Goal: Navigation & Orientation: Find specific page/section

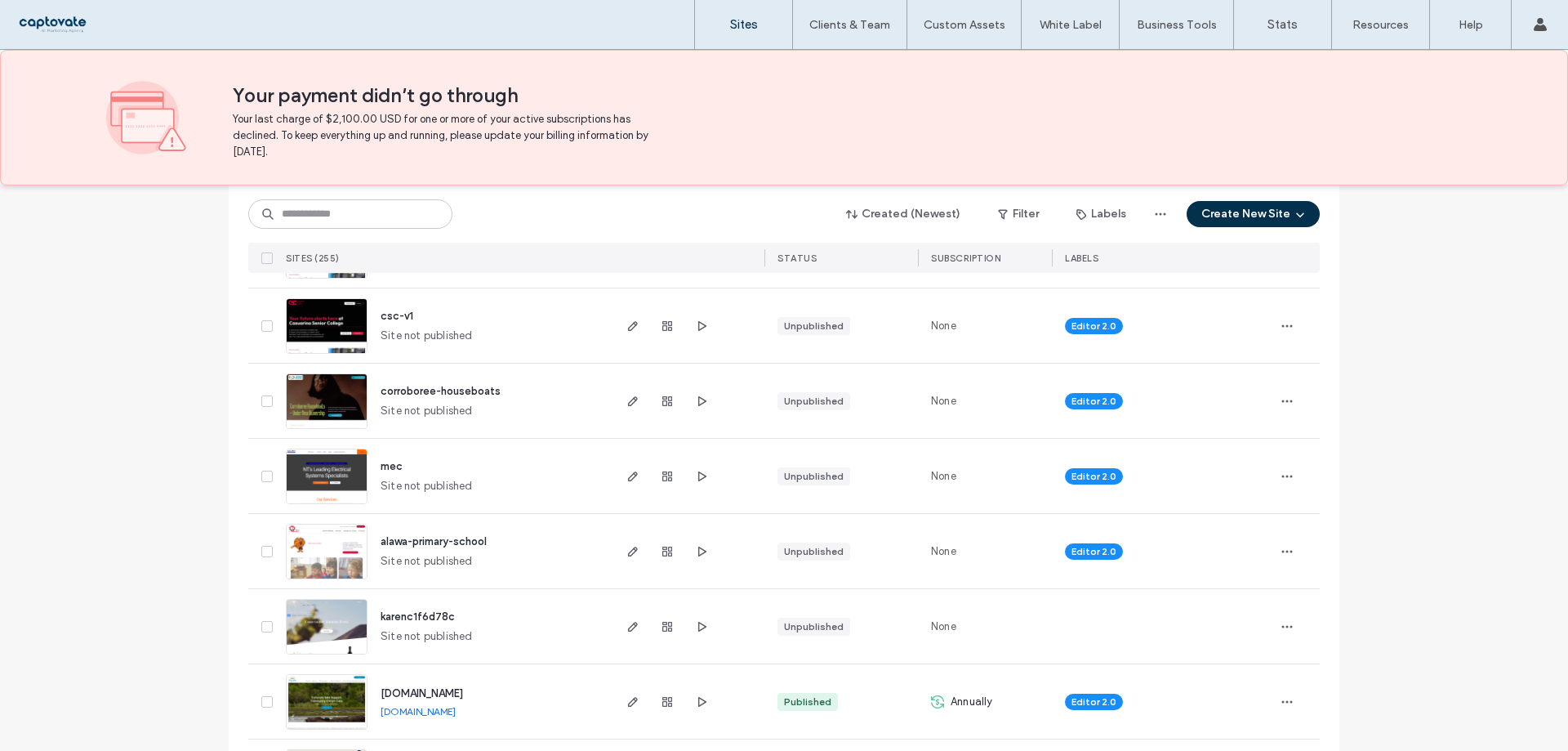
scroll to position [245, 0]
click at [627, 481] on icon "button" at bounding box center [633, 476] width 13 height 13
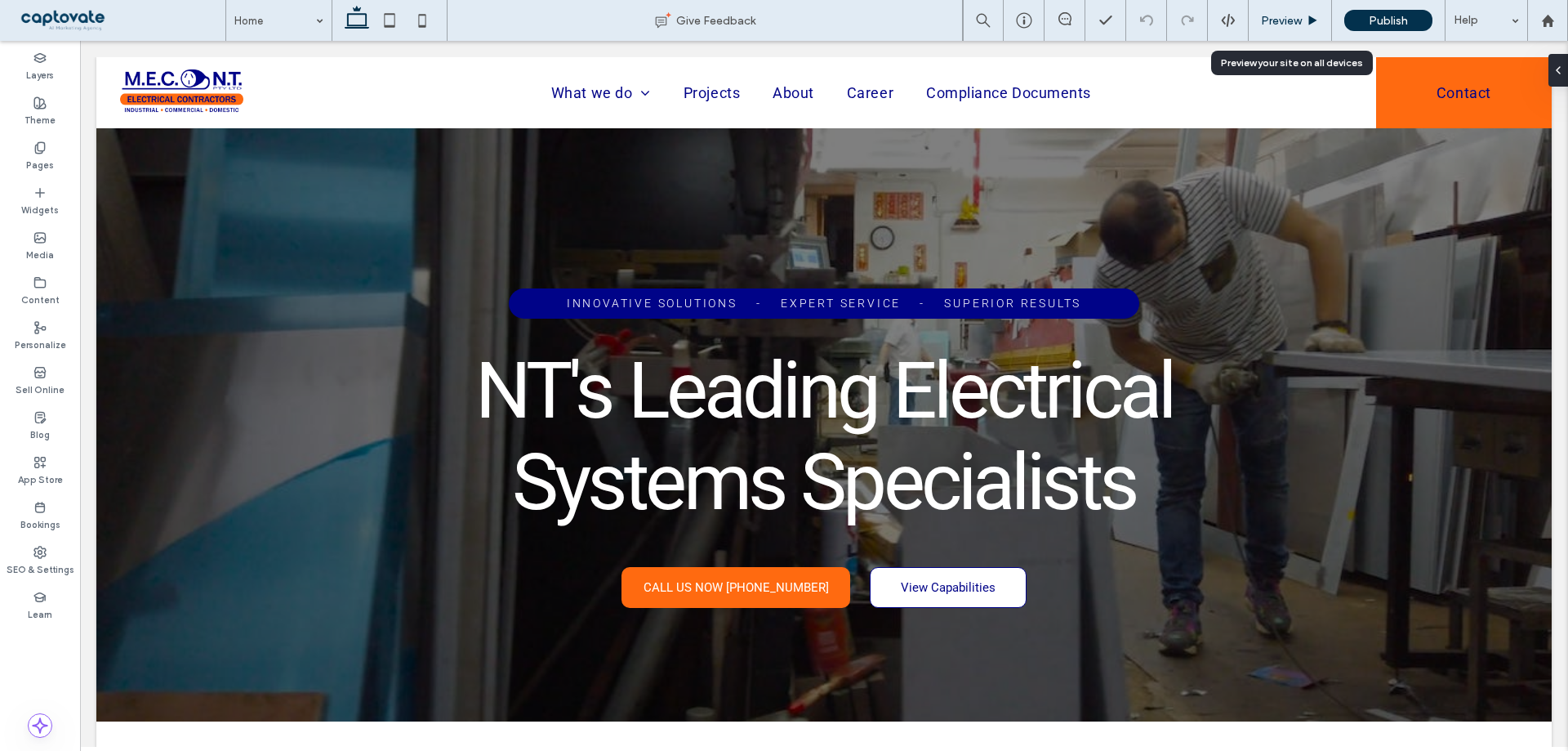
click at [1287, 20] on span "Preview" at bounding box center [1282, 21] width 41 height 14
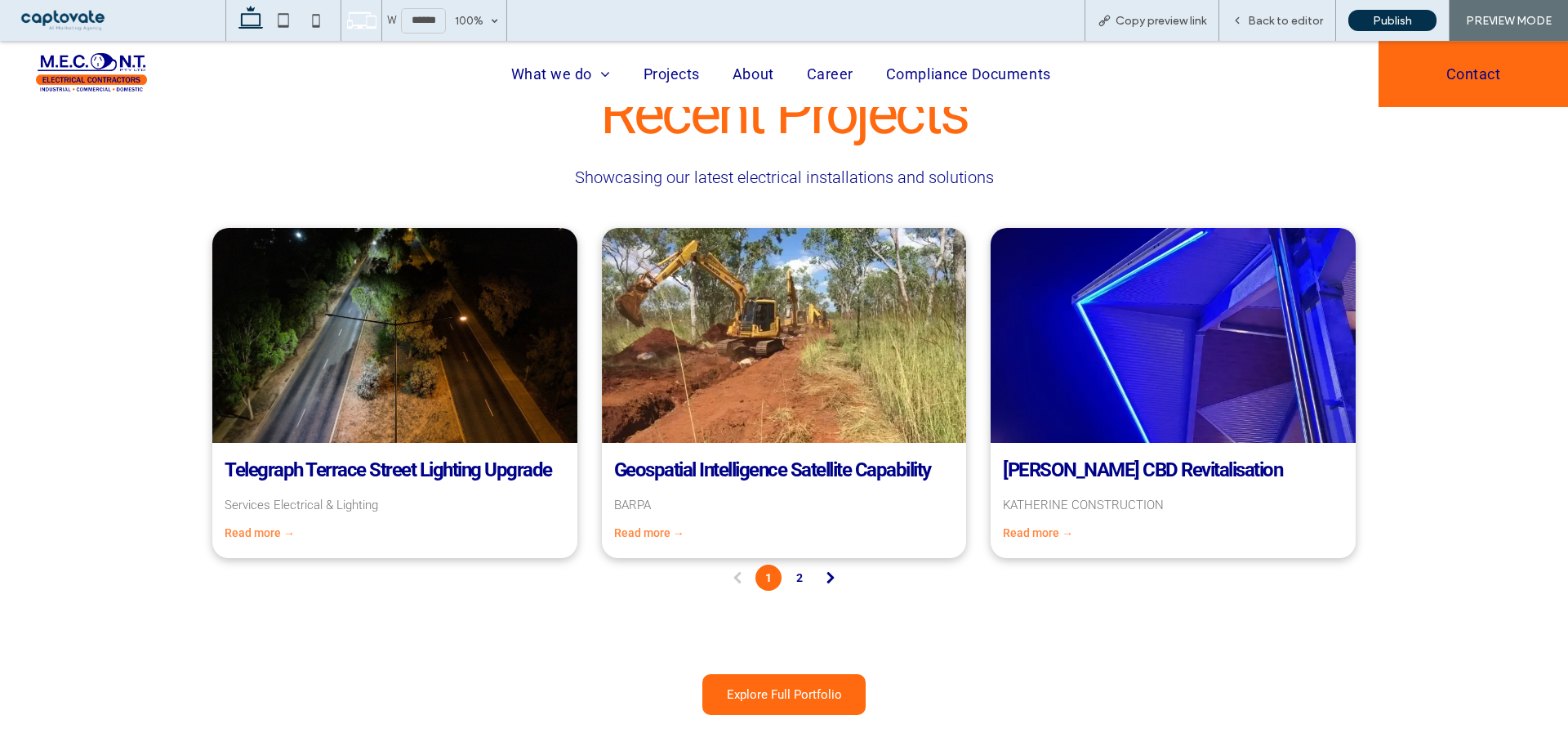
scroll to position [4084, 0]
click at [795, 581] on link "2" at bounding box center [800, 579] width 26 height 26
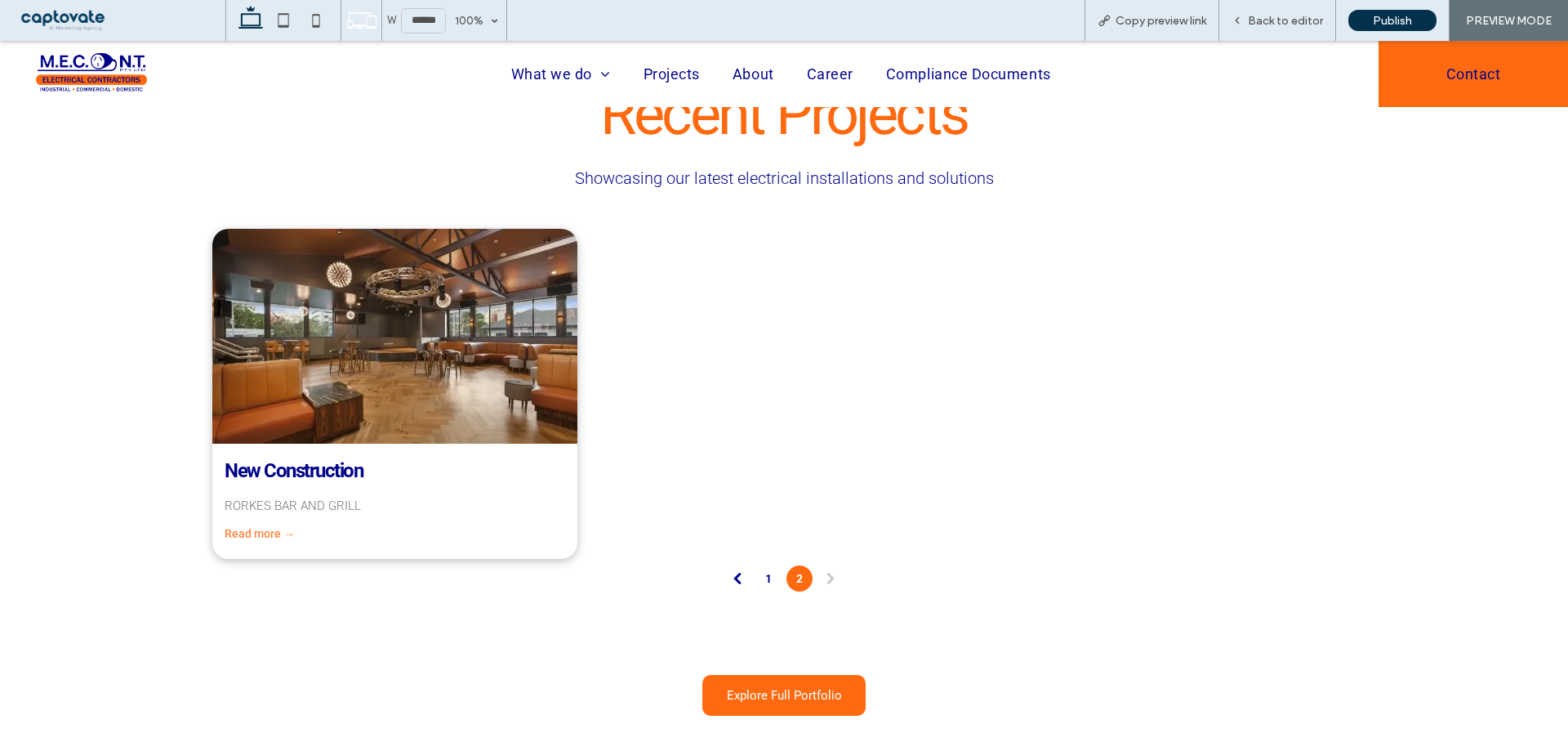
click at [763, 587] on link "1" at bounding box center [769, 579] width 26 height 26
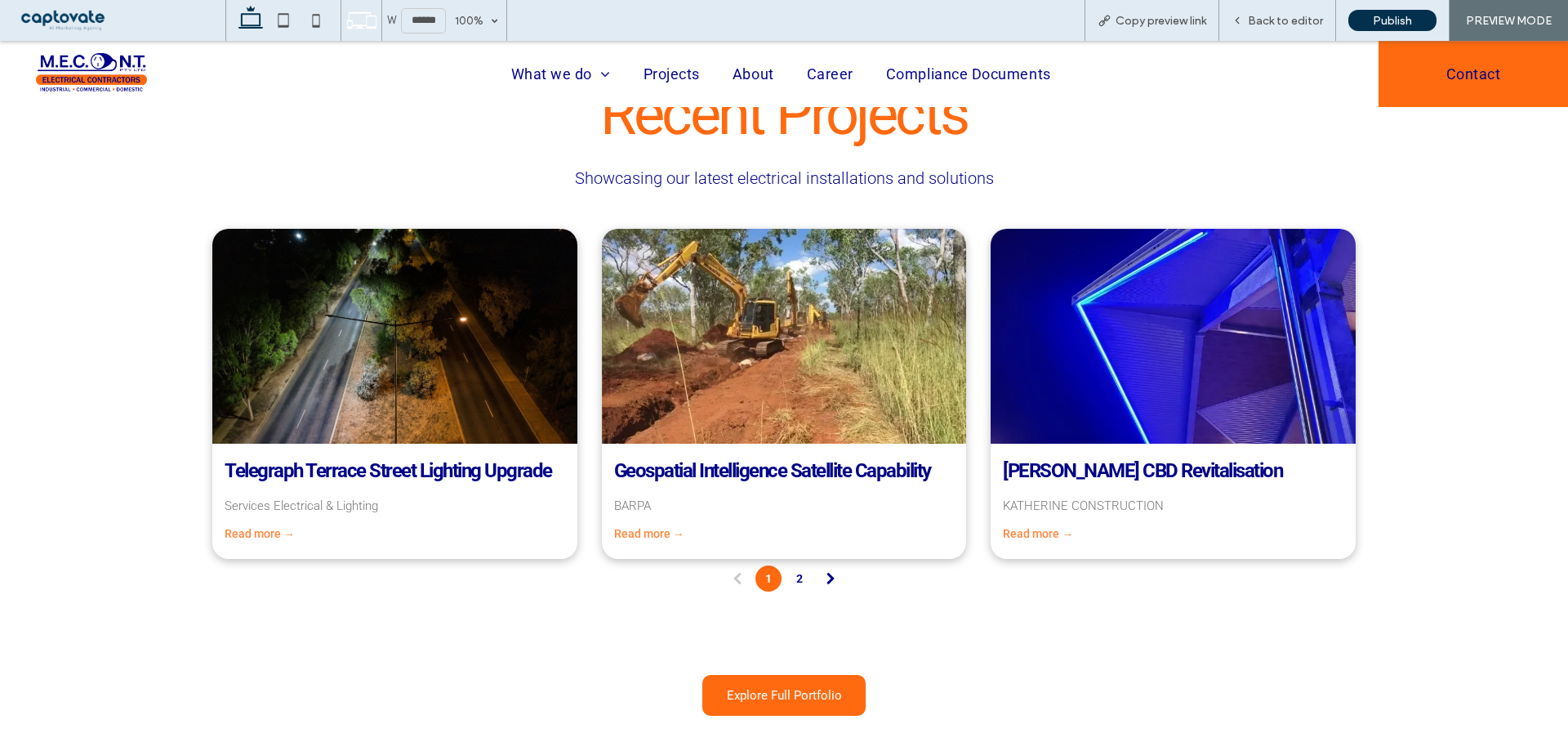
click at [758, 584] on link "1 (current)" at bounding box center [769, 579] width 26 height 26
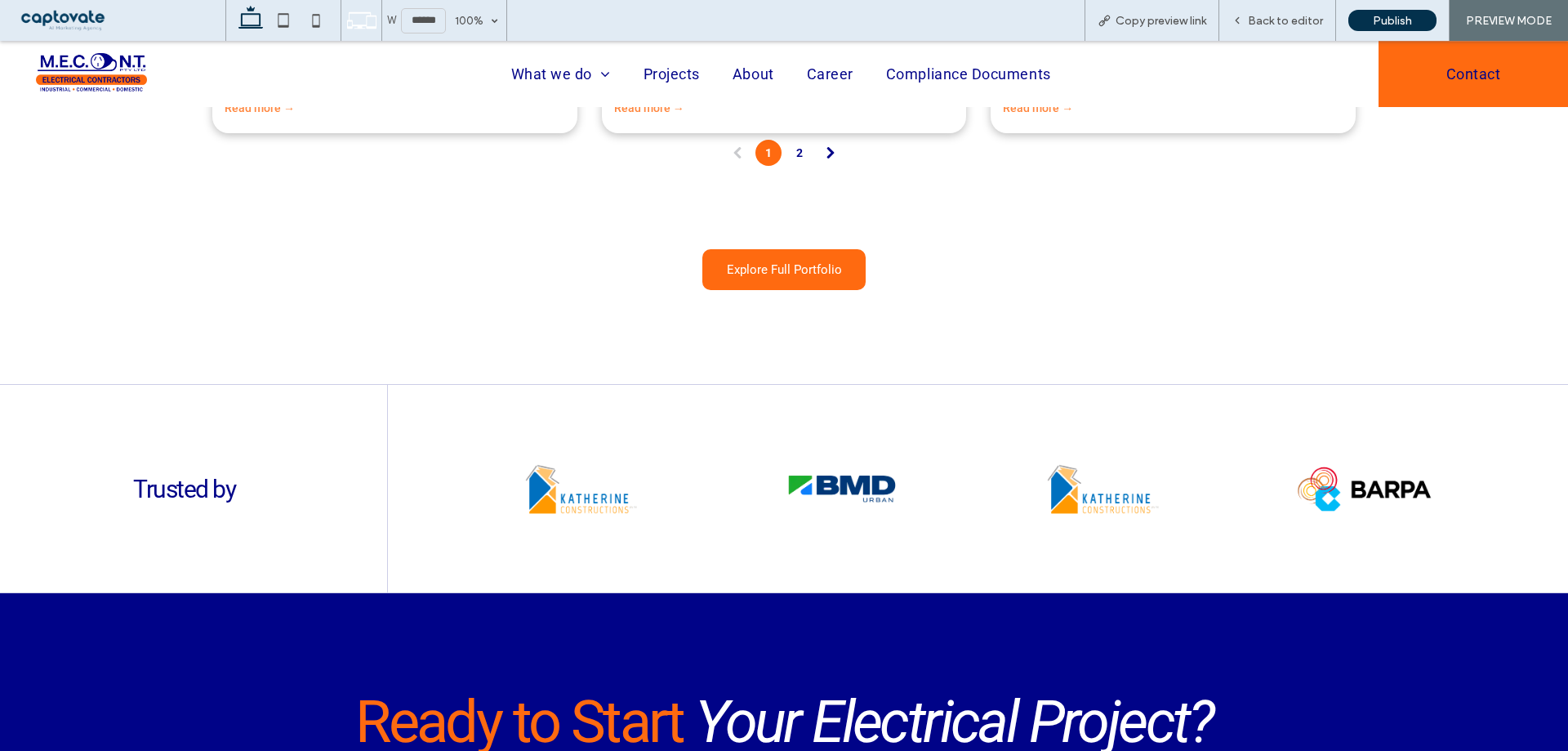
scroll to position [4468, 0]
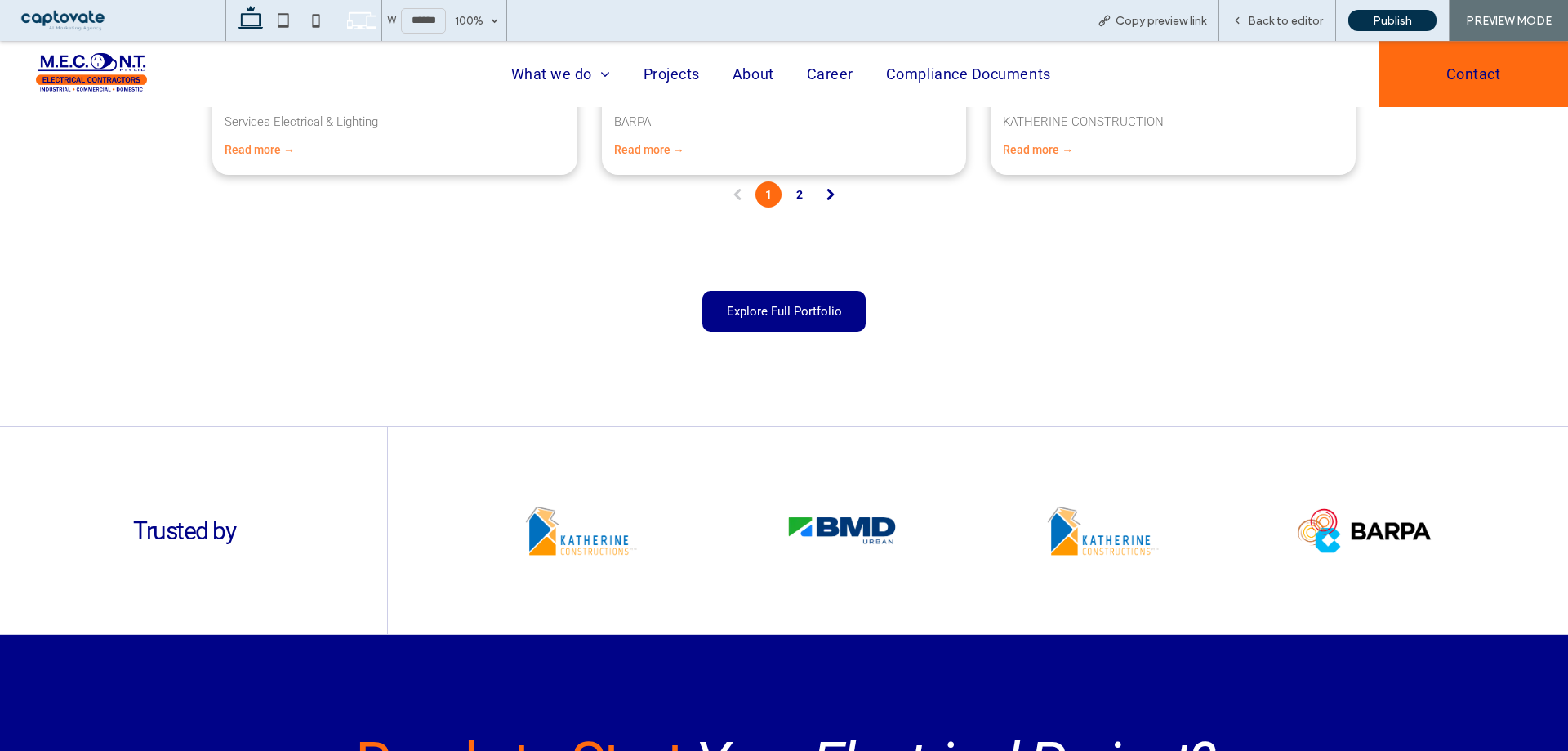
click at [805, 318] on span "Explore Full Portfolio" at bounding box center [785, 312] width 115 height 15
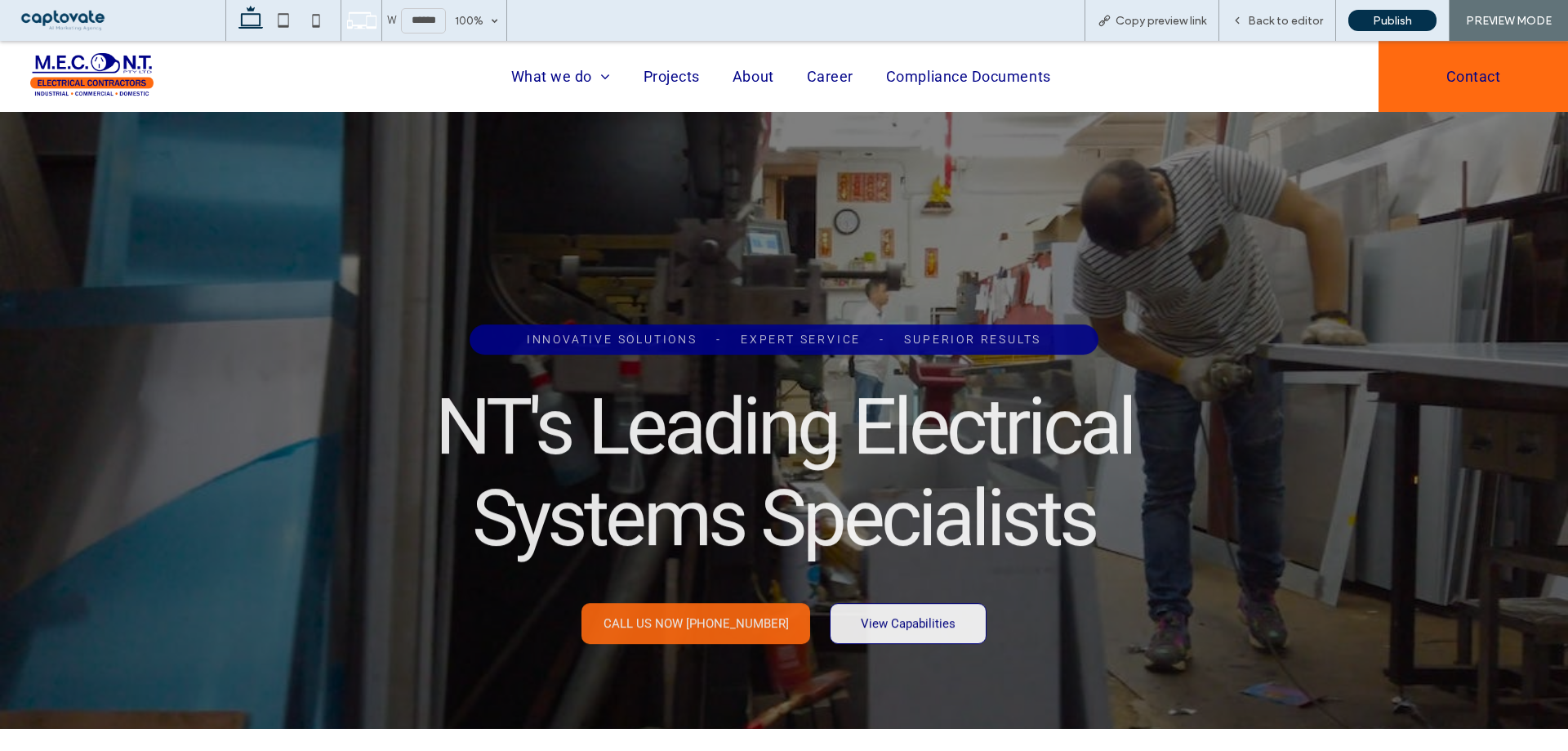
scroll to position [0, 0]
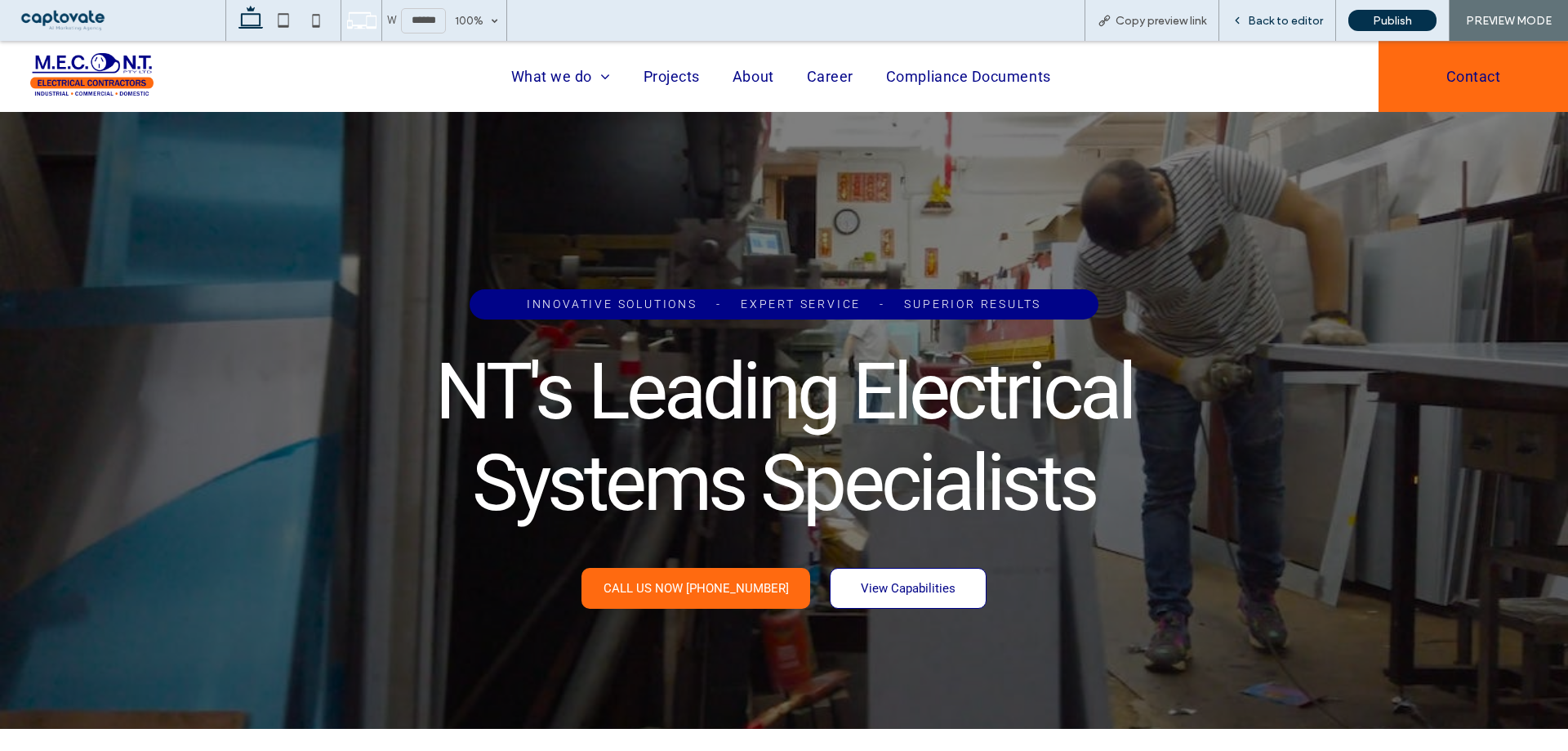
click at [1297, 17] on span "Back to editor" at bounding box center [1285, 21] width 75 height 14
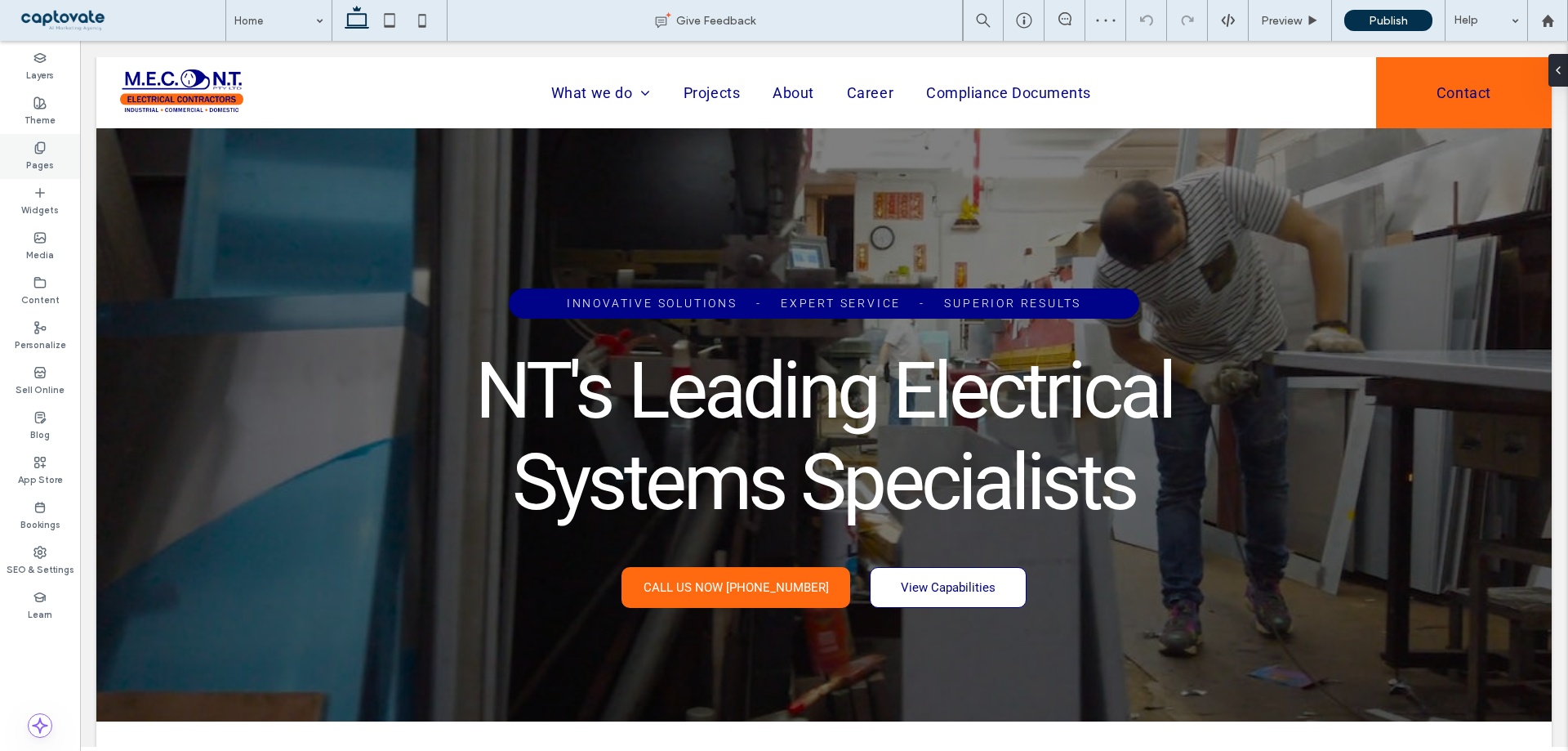
click at [40, 163] on label "Pages" at bounding box center [40, 163] width 28 height 18
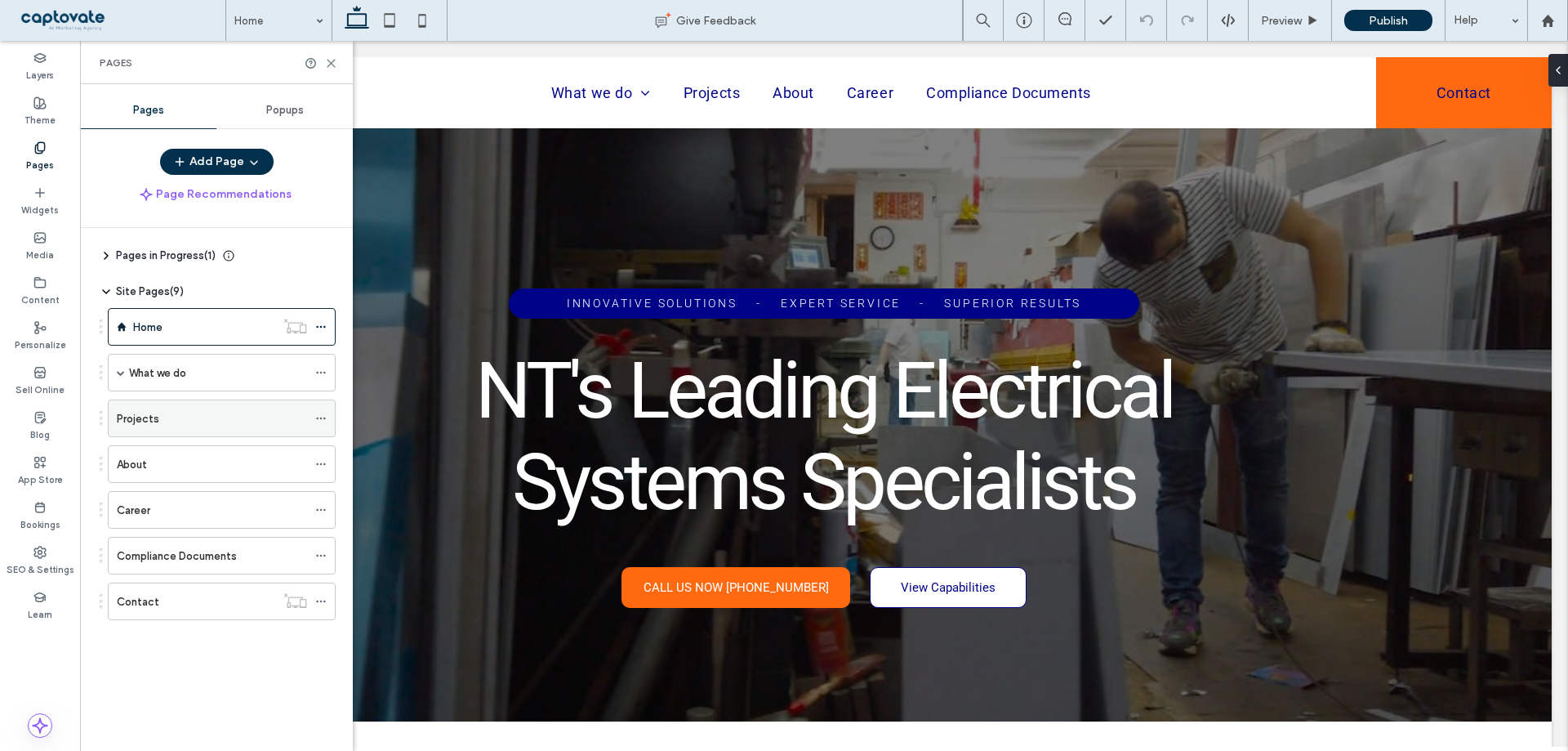
click at [161, 420] on div "Projects" at bounding box center [212, 418] width 190 height 17
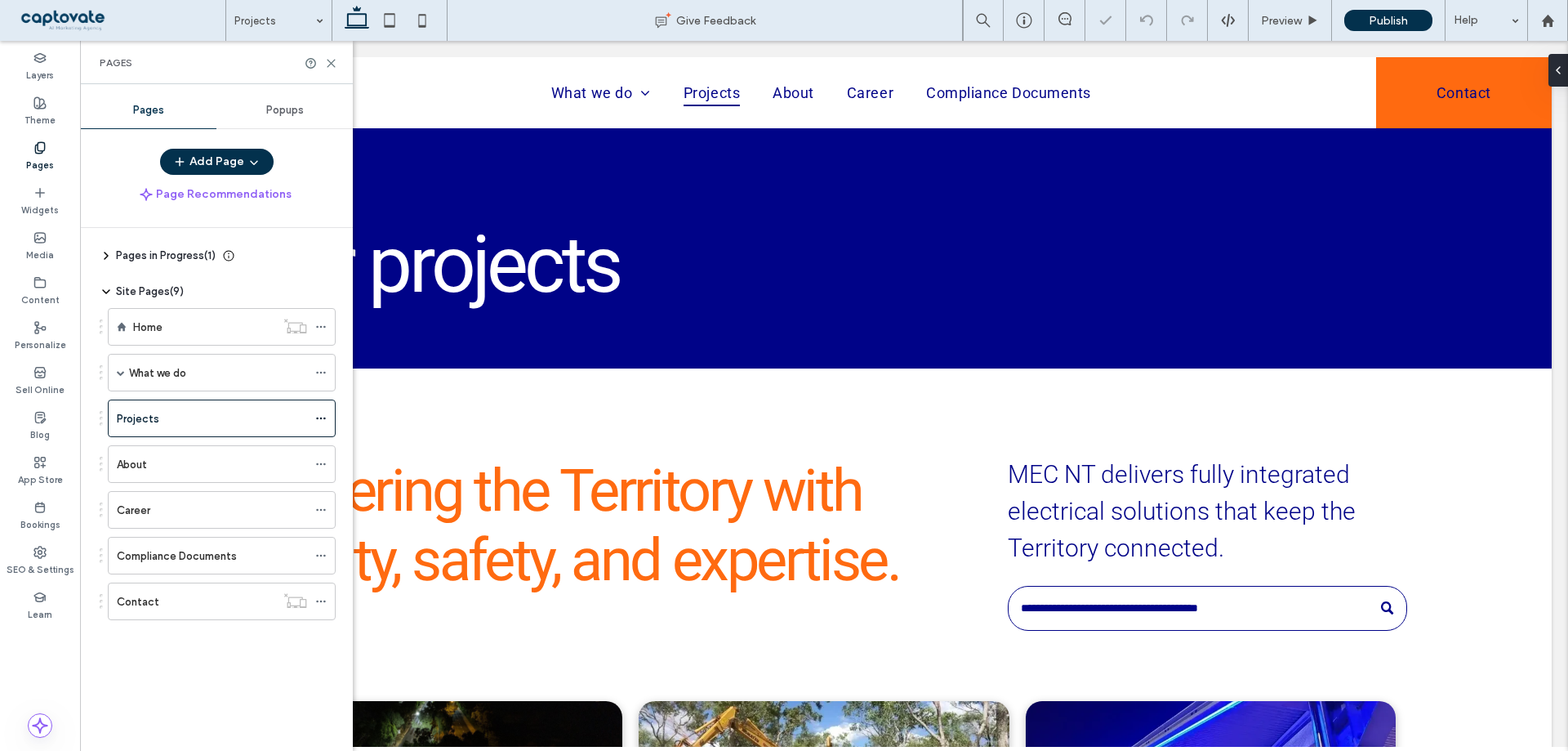
click at [330, 67] on icon at bounding box center [331, 63] width 12 height 12
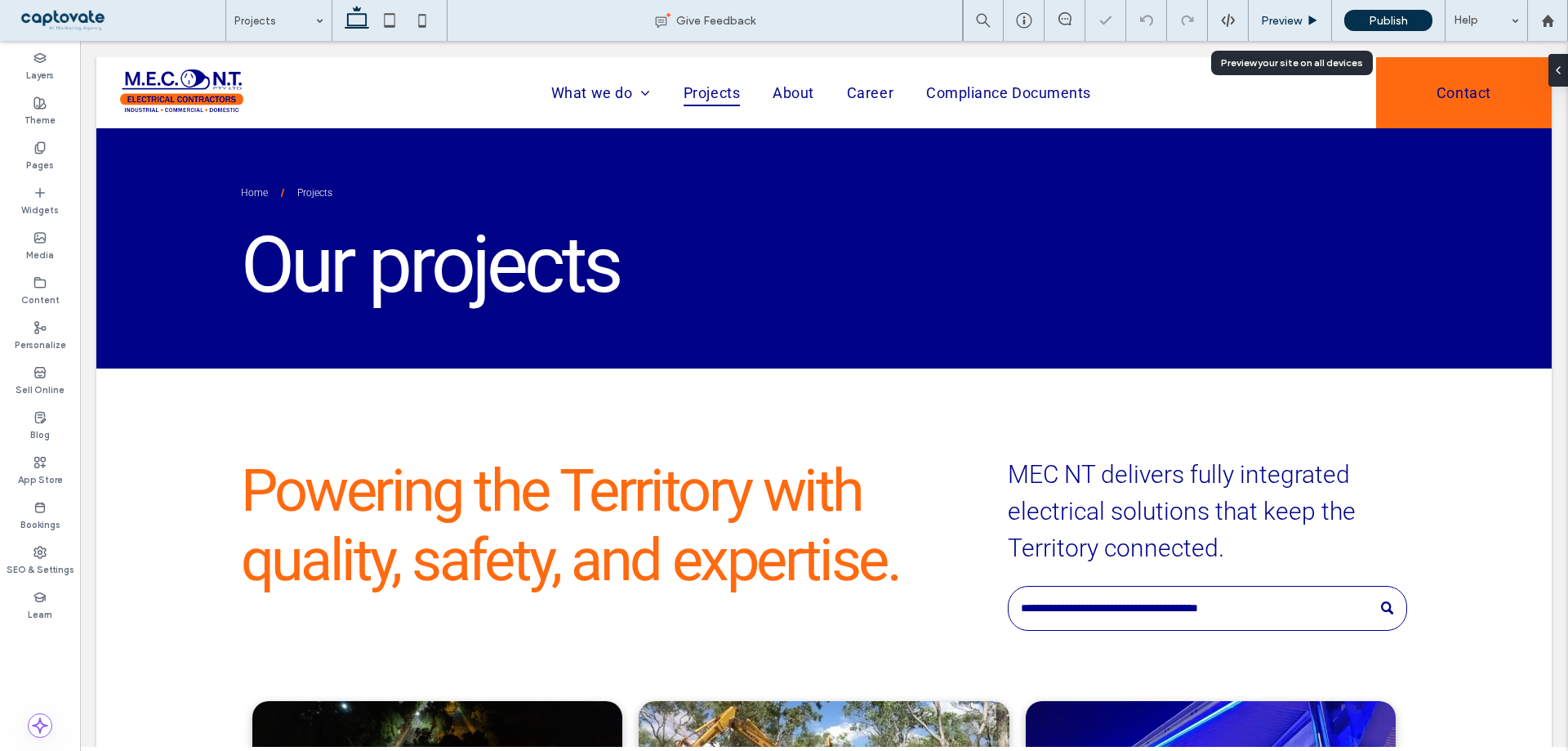
click at [1291, 18] on span "Preview" at bounding box center [1282, 21] width 41 height 14
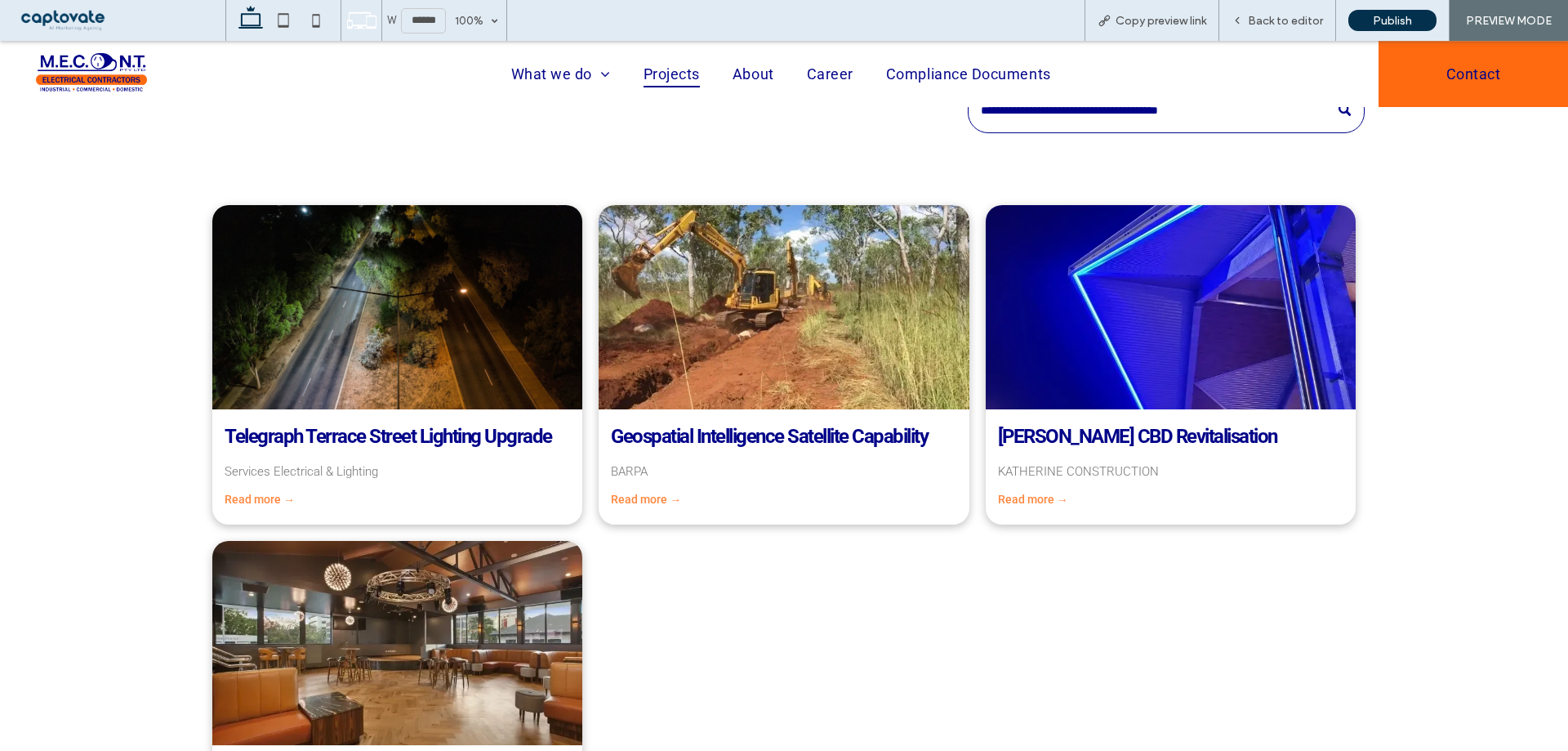
scroll to position [490, 0]
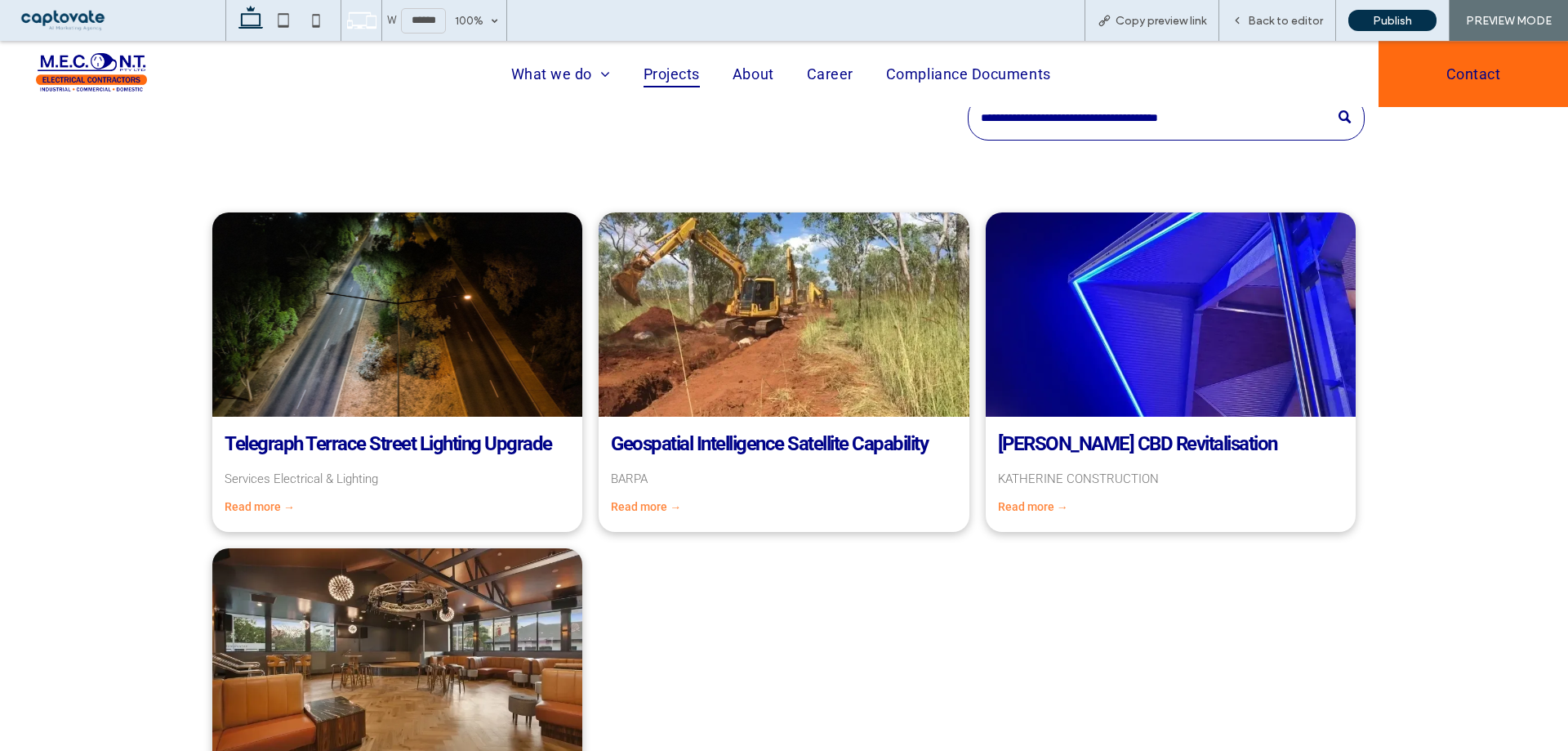
click at [260, 506] on link "Read more →" at bounding box center [259, 506] width 70 height 13
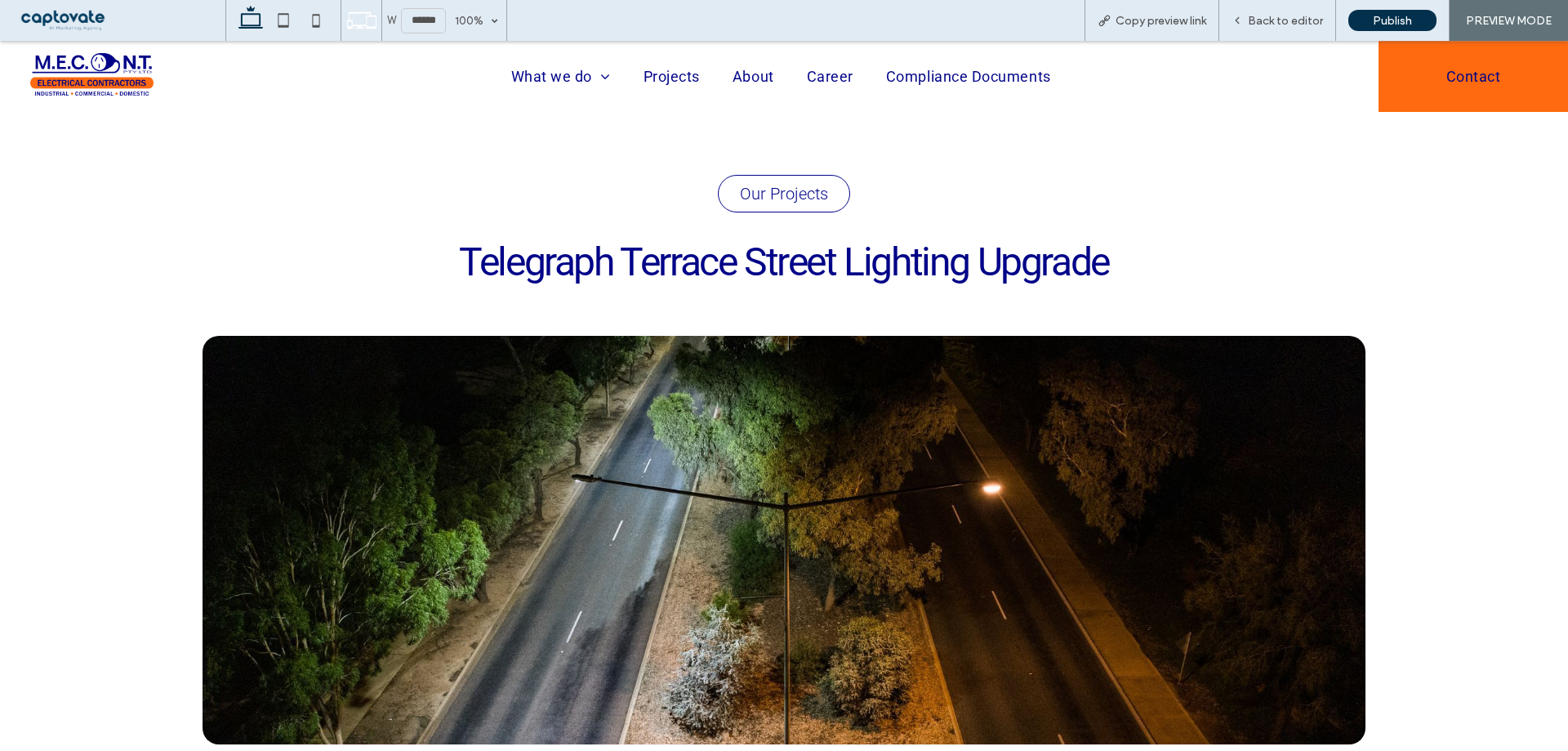
click at [791, 198] on span "Our Projects" at bounding box center [784, 194] width 88 height 20
click at [1298, 31] on div "Back to editor" at bounding box center [1278, 21] width 117 height 41
click at [1290, 10] on div "Back to editor" at bounding box center [1278, 21] width 117 height 41
click at [1279, 21] on span "Back to editor" at bounding box center [1285, 21] width 75 height 14
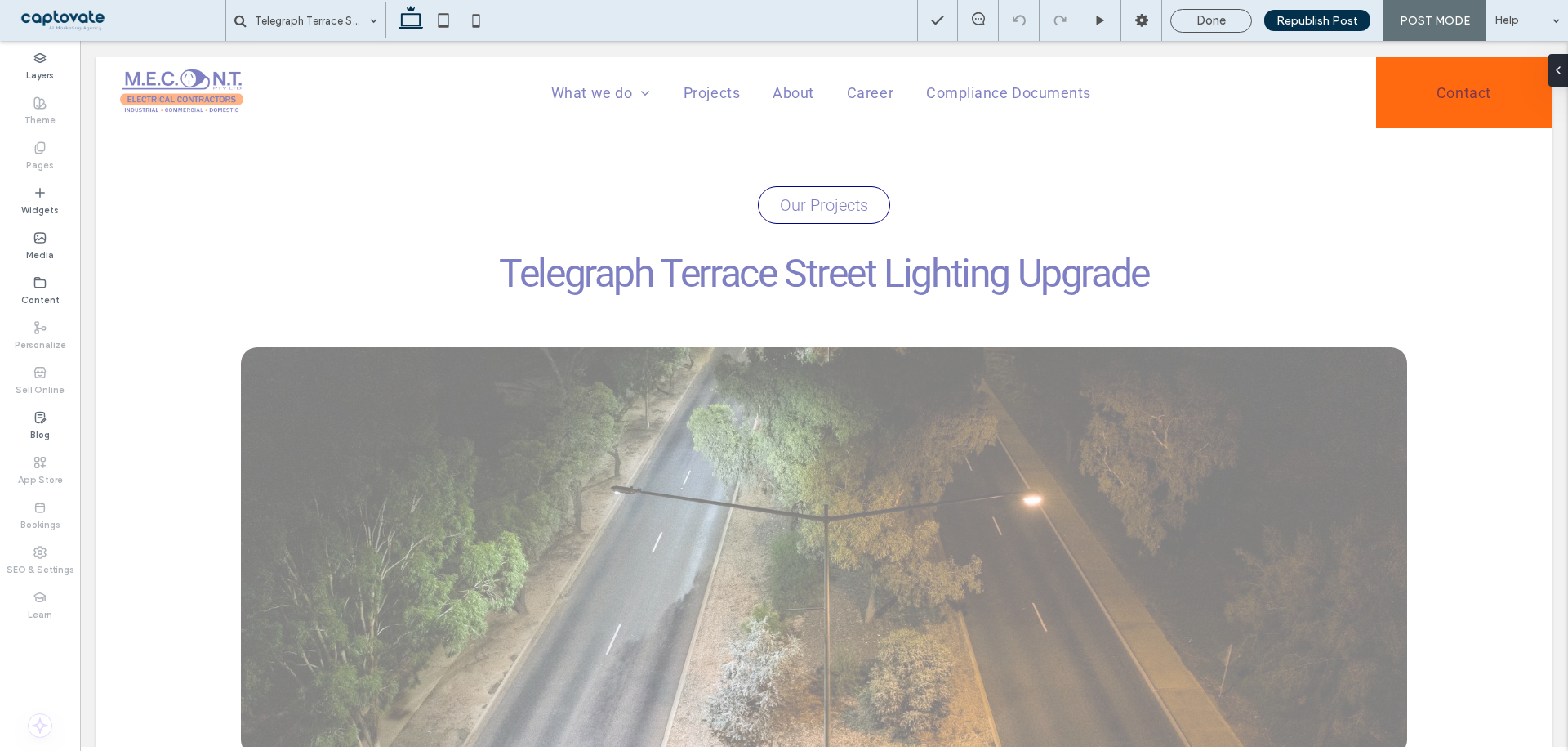
click at [1225, 15] on span "Done" at bounding box center [1212, 21] width 30 height 15
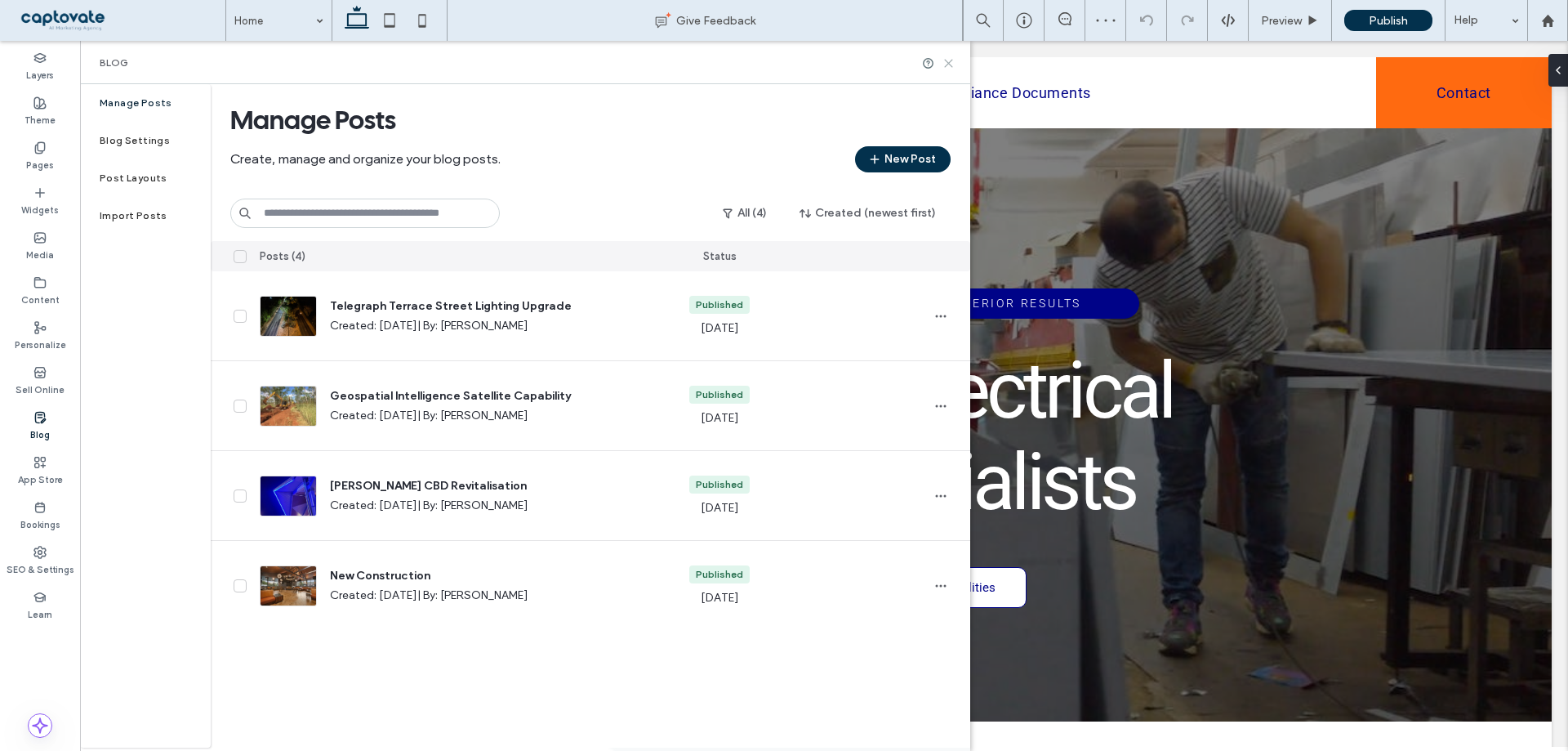
click at [949, 62] on use at bounding box center [948, 63] width 7 height 7
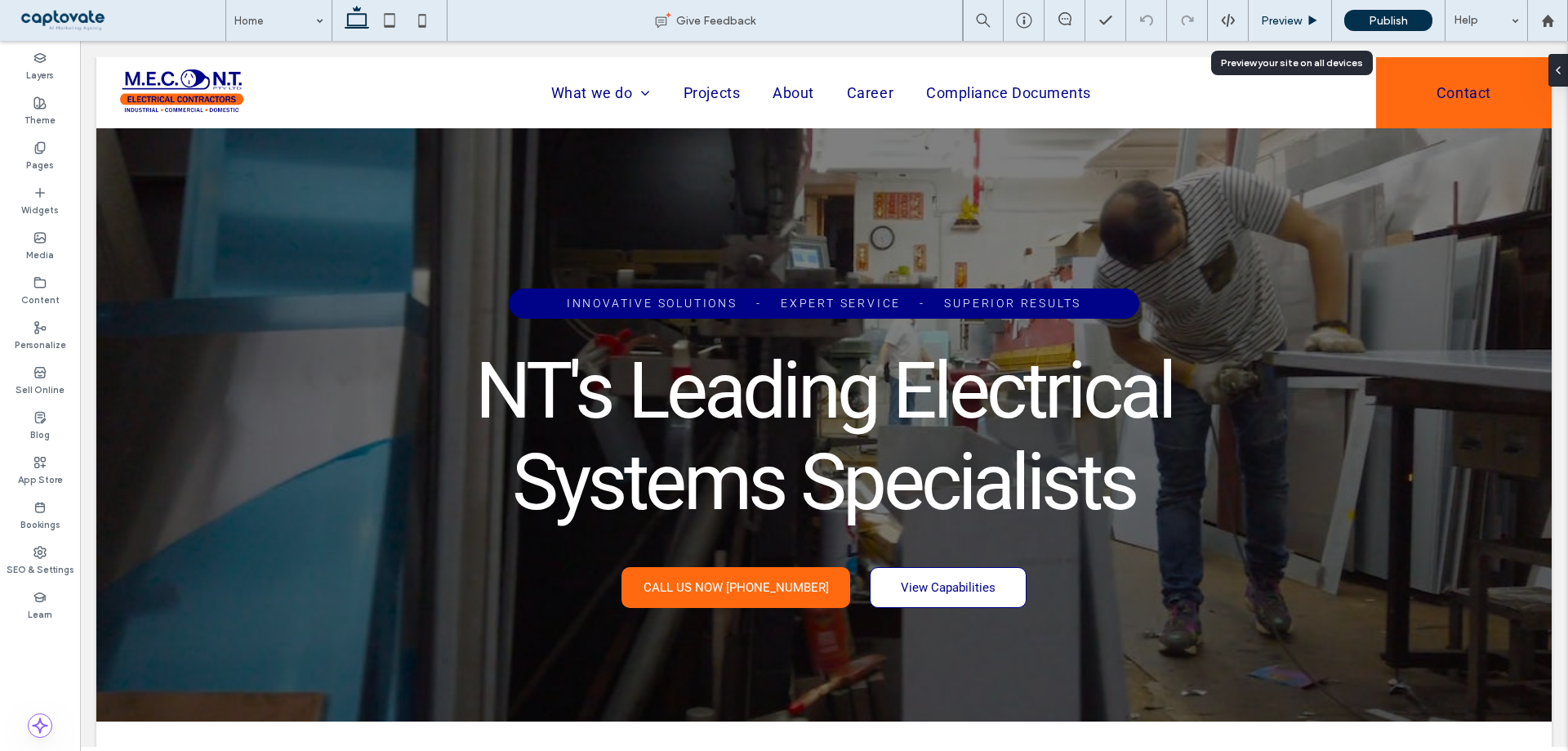
click at [1291, 30] on div "Preview" at bounding box center [1290, 21] width 83 height 41
click at [1303, 15] on div "Preview" at bounding box center [1290, 21] width 82 height 14
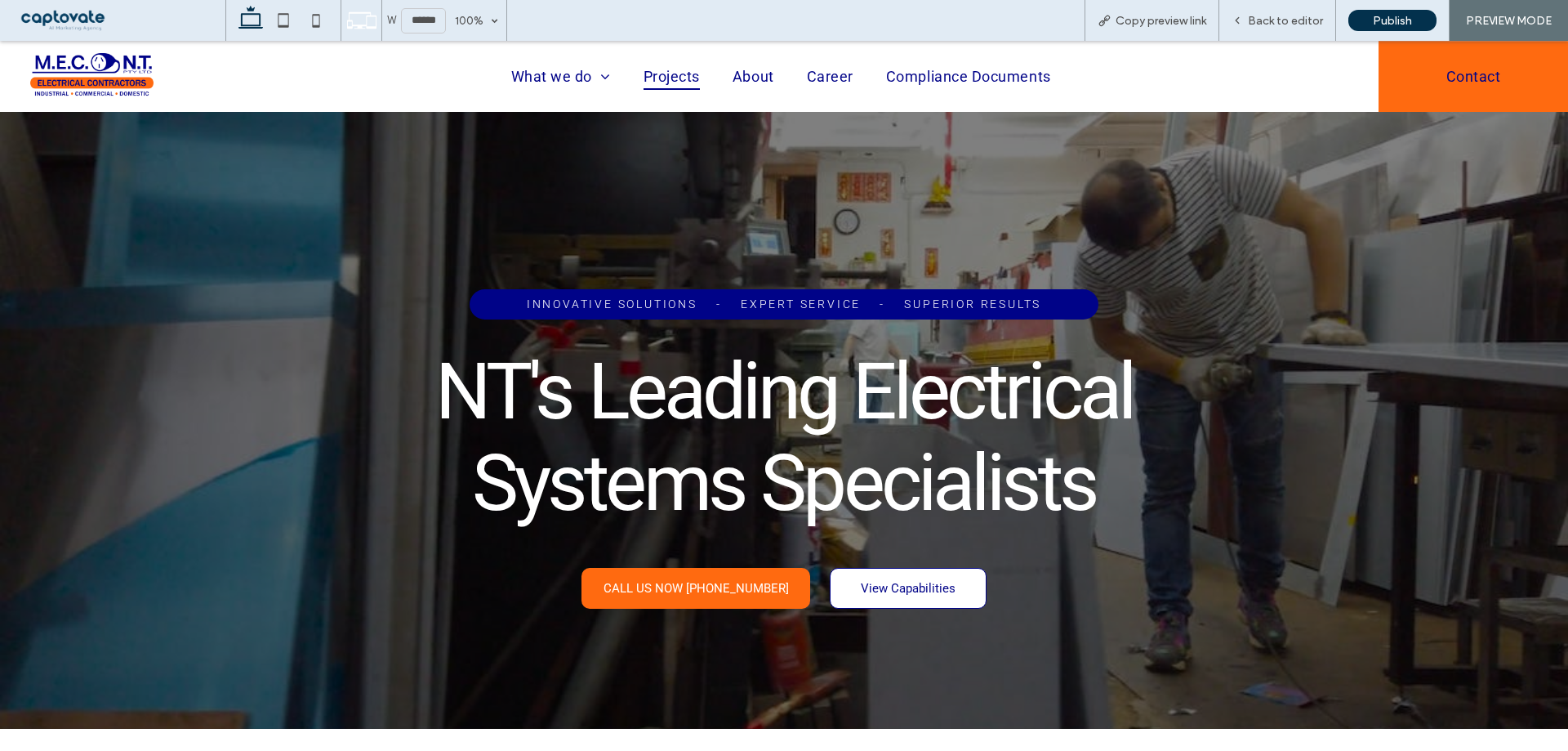
click at [678, 68] on span "Projects" at bounding box center [672, 76] width 56 height 26
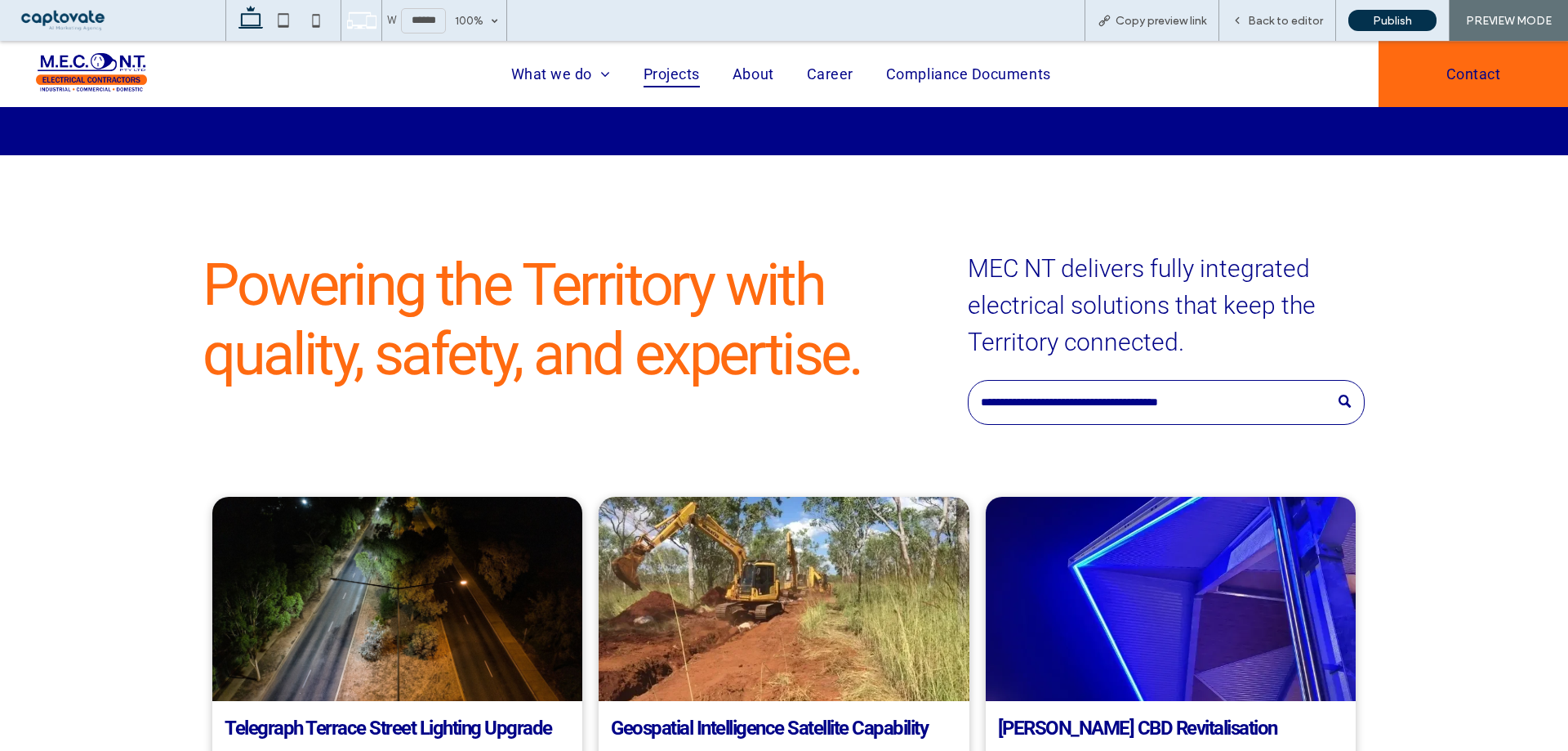
scroll to position [490, 0]
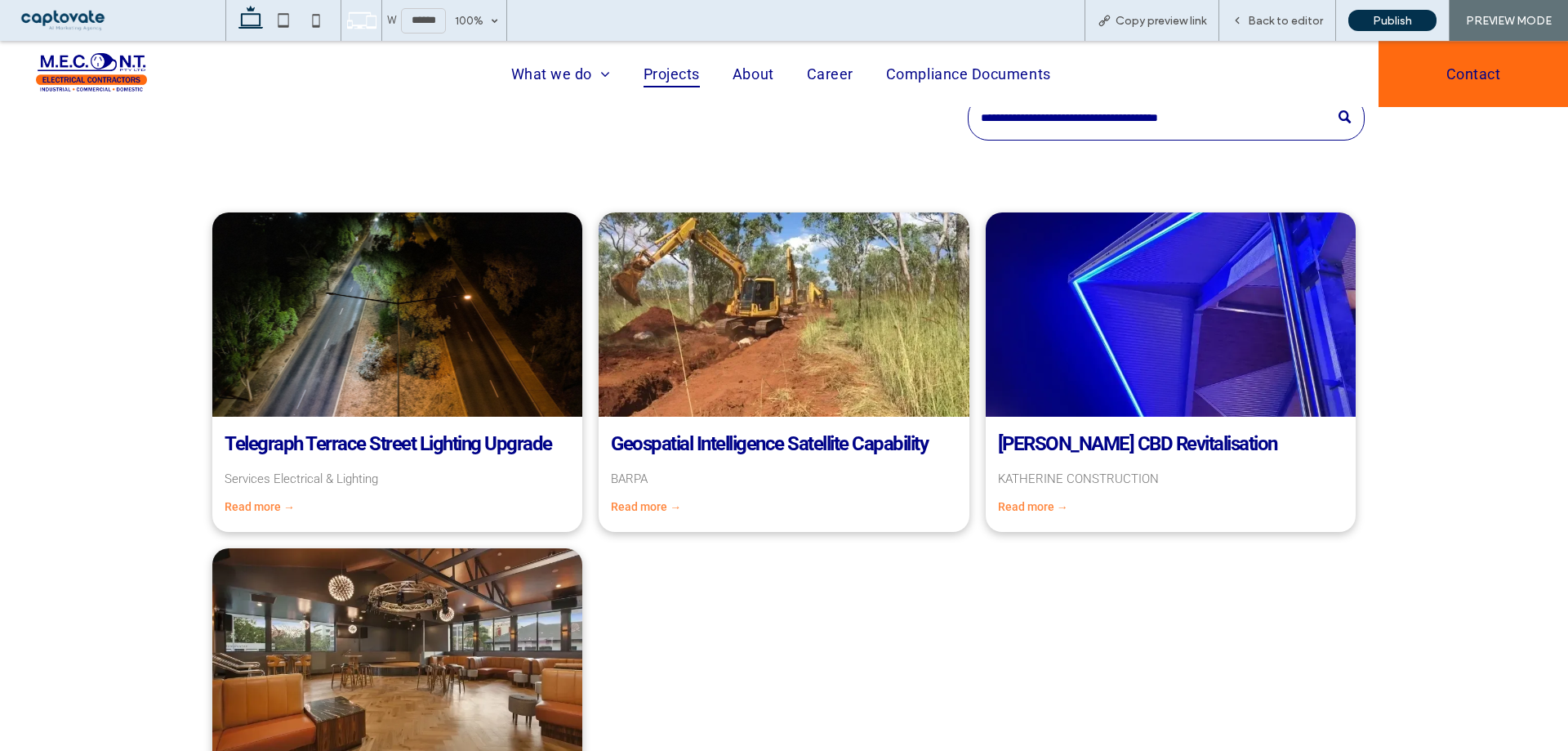
click at [262, 517] on div "Read more →" at bounding box center [397, 515] width 370 height 32
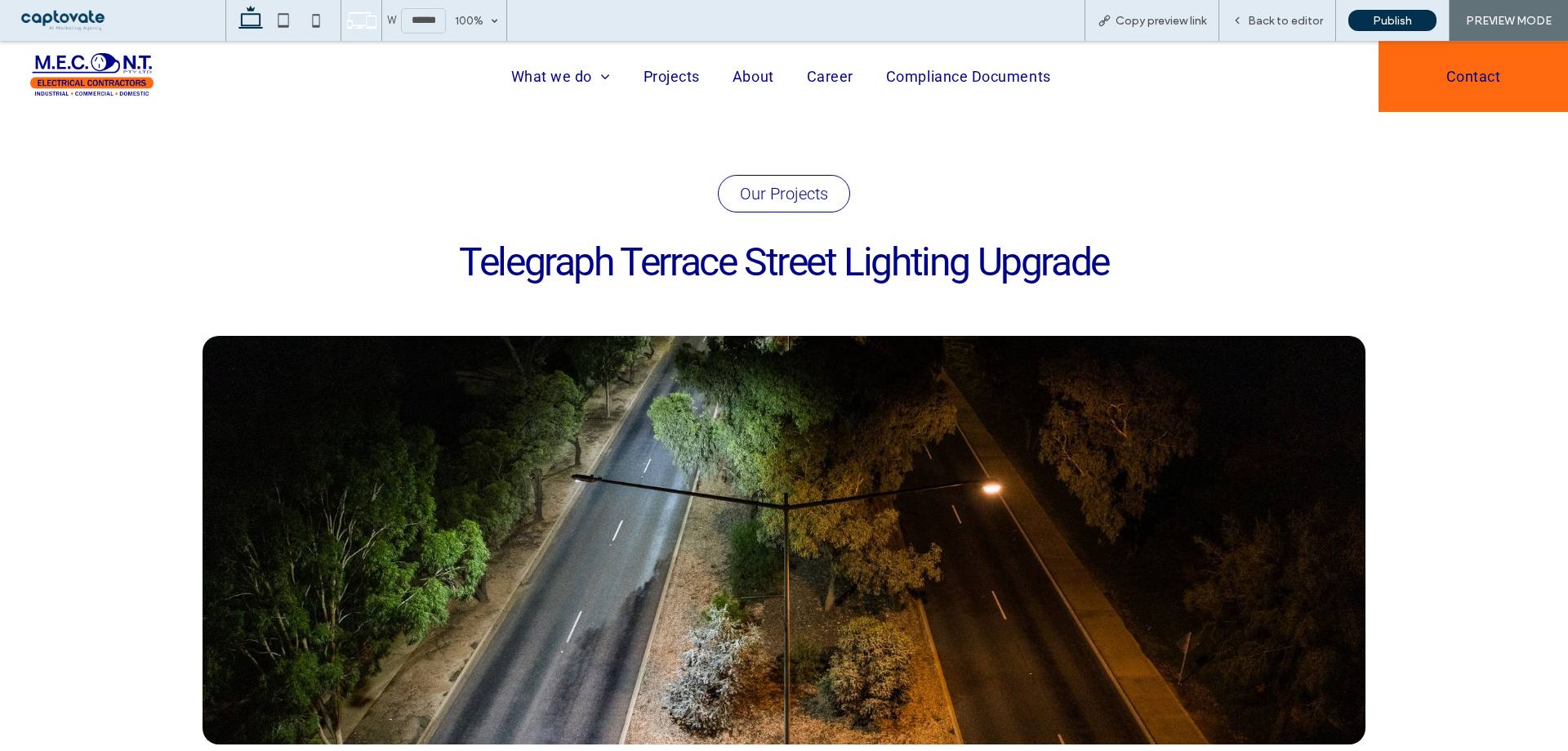
scroll to position [0, 0]
click at [92, 50] on div at bounding box center [92, 77] width 183 height 71
click at [89, 75] on img at bounding box center [92, 76] width 124 height 46
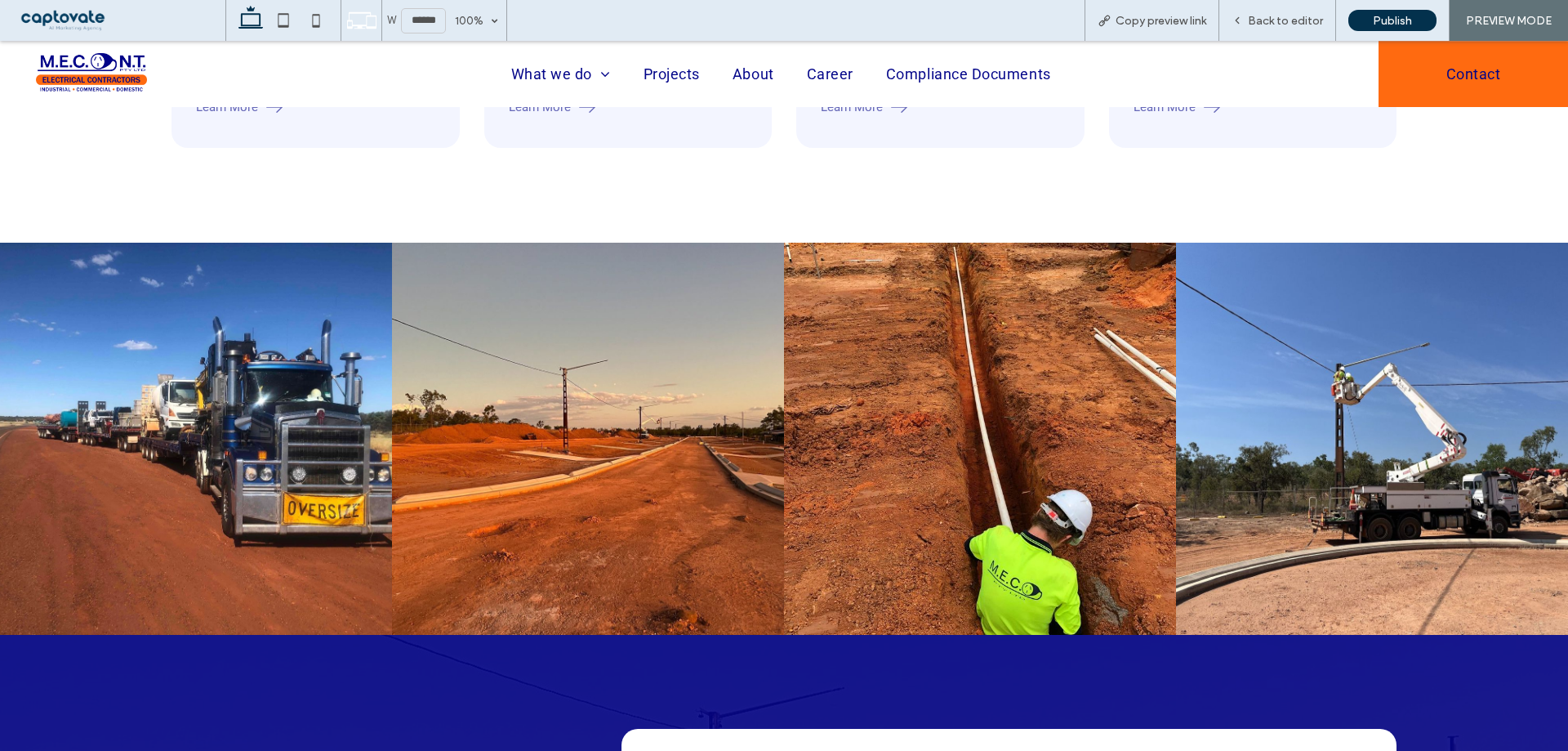
scroll to position [3431, 0]
